Goal: Task Accomplishment & Management: Use online tool/utility

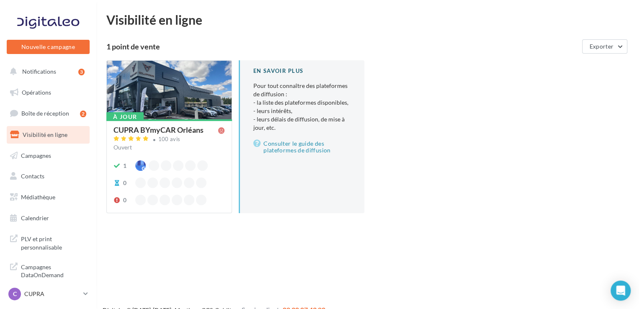
drag, startPoint x: 445, startPoint y: 133, endPoint x: 455, endPoint y: 141, distance: 12.8
click at [445, 133] on div "À jour CUPRA BYmyCAR Orléans 100 avis Ouvert 1 0 0 En savoir plus Pour tout con…" at bounding box center [370, 143] width 529 height 166
click at [39, 111] on span "Boîte de réception" at bounding box center [45, 113] width 48 height 7
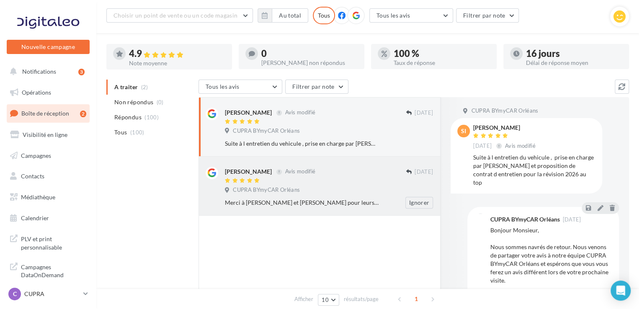
scroll to position [62, 0]
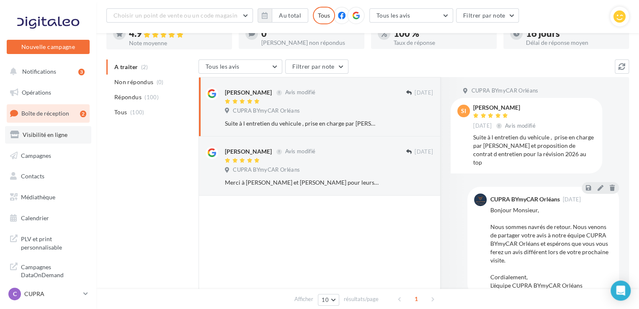
click at [46, 134] on span "Visibilité en ligne" at bounding box center [45, 134] width 45 height 7
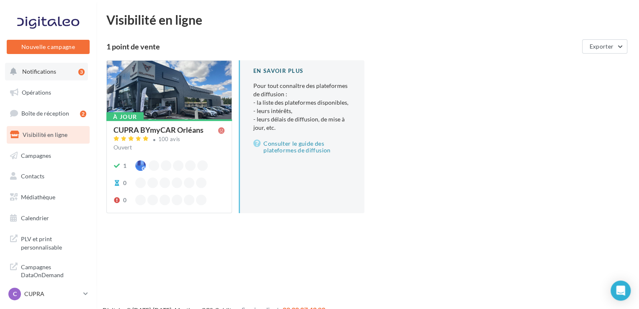
click at [48, 71] on span "Notifications" at bounding box center [39, 71] width 34 height 7
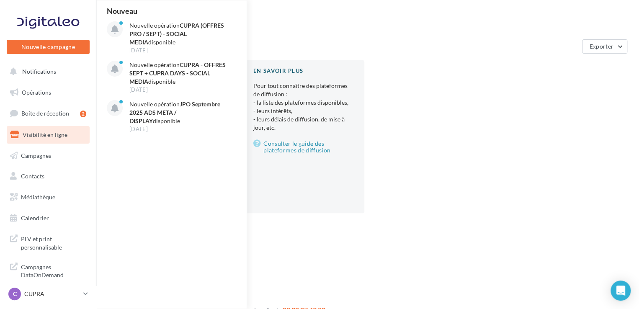
click at [289, 241] on div "Nouvelle campagne Nouvelle campagne Notifications Nouveau Nouvelle opération CU…" at bounding box center [319, 167] width 639 height 309
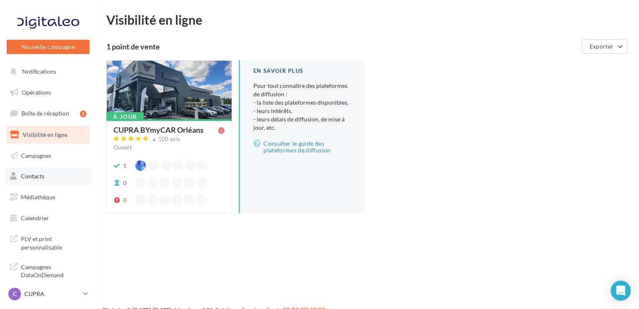
scroll to position [13, 0]
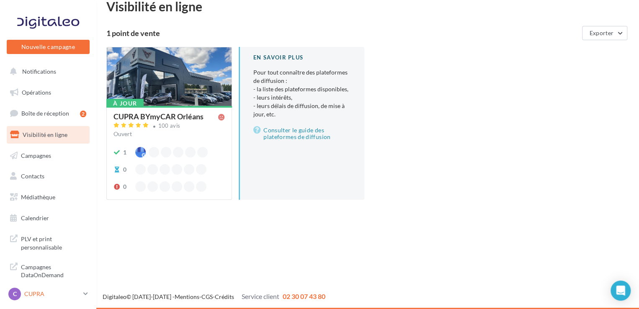
click at [59, 292] on p "CUPRA" at bounding box center [52, 294] width 56 height 8
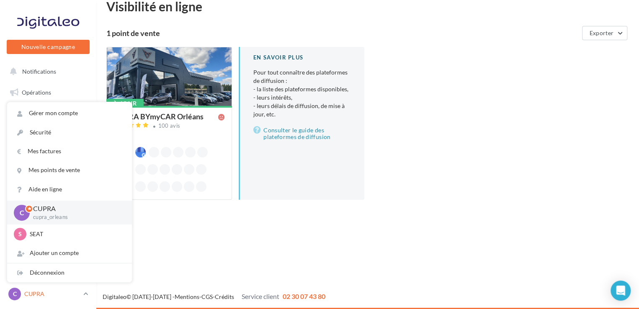
click at [59, 292] on p "CUPRA" at bounding box center [52, 294] width 56 height 8
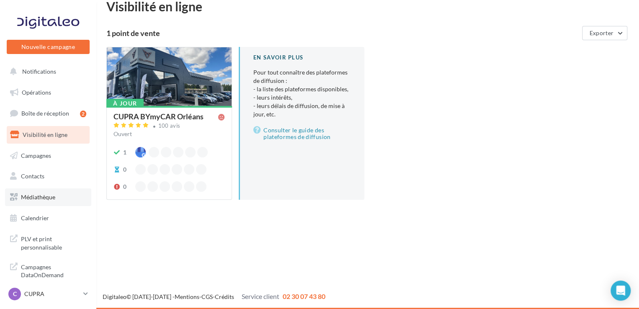
click at [34, 198] on span "Médiathèque" at bounding box center [38, 197] width 34 height 7
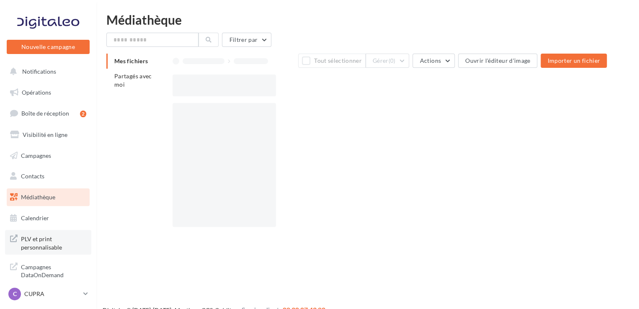
click at [39, 240] on span "PLV et print personnalisable" at bounding box center [53, 242] width 65 height 18
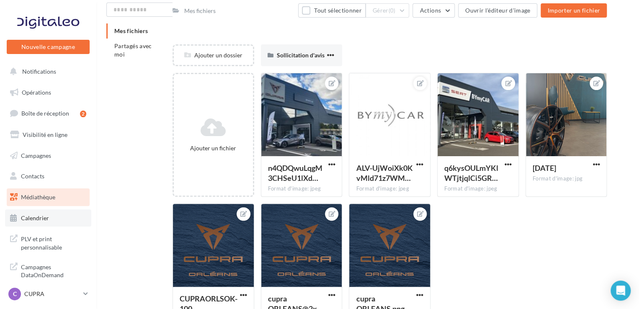
scroll to position [91, 0]
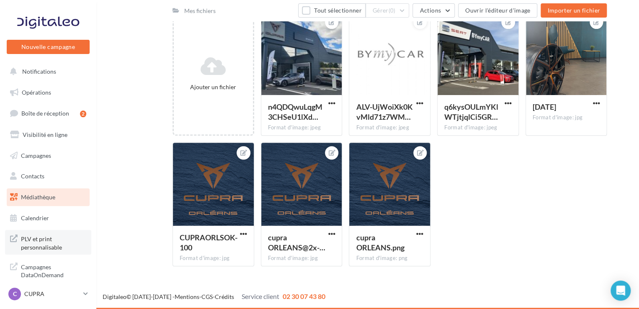
click at [44, 243] on span "PLV et print personnalisable" at bounding box center [53, 242] width 65 height 18
click at [533, 209] on div "Ajouter un fichier n4QDQwuLqgM3CHSeU1lXd… Format d'image: jpeg n4QDQwuLqgM3CHSe…" at bounding box center [393, 142] width 441 height 261
